Goal: Go to known website: Access a specific website the user already knows

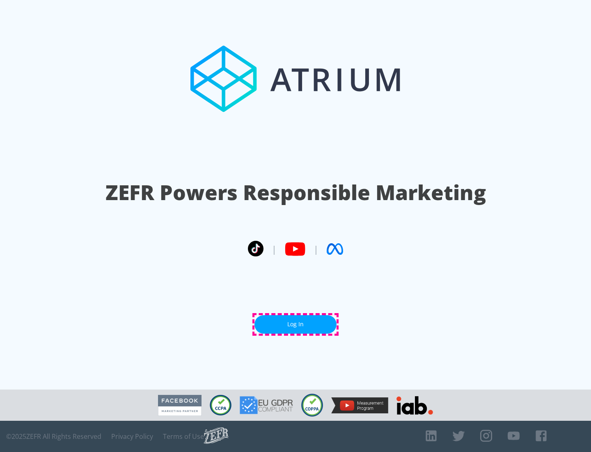
click at [296, 324] on link "Log In" at bounding box center [296, 324] width 82 height 18
